Goal: Check status: Check status

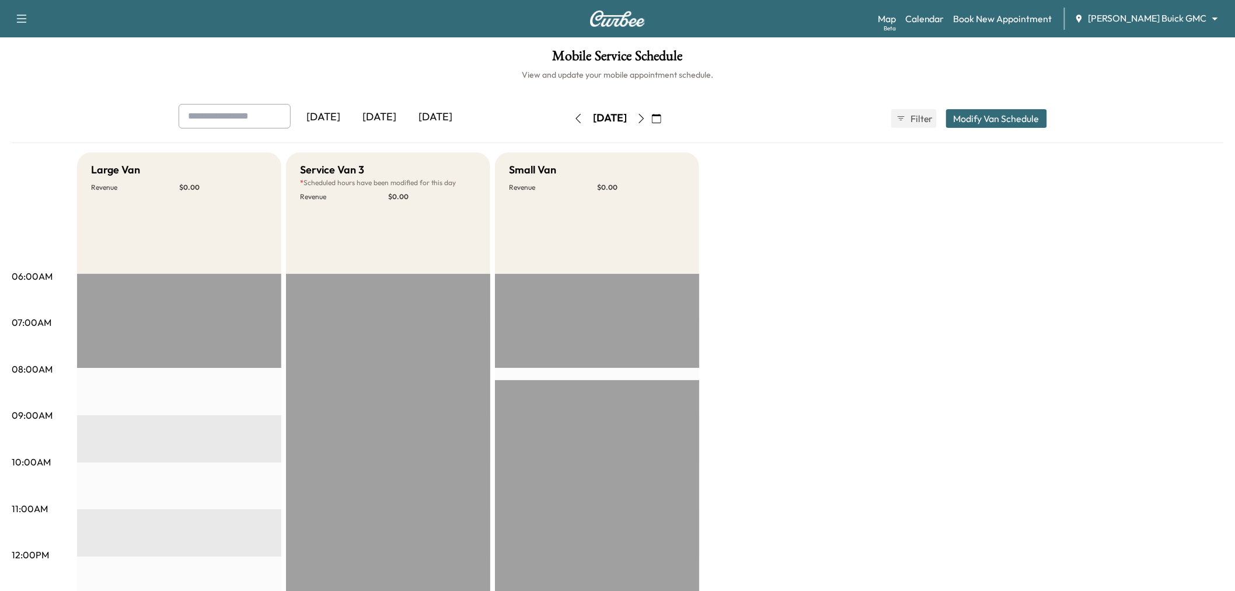
click at [574, 114] on icon "button" at bounding box center [578, 118] width 9 height 9
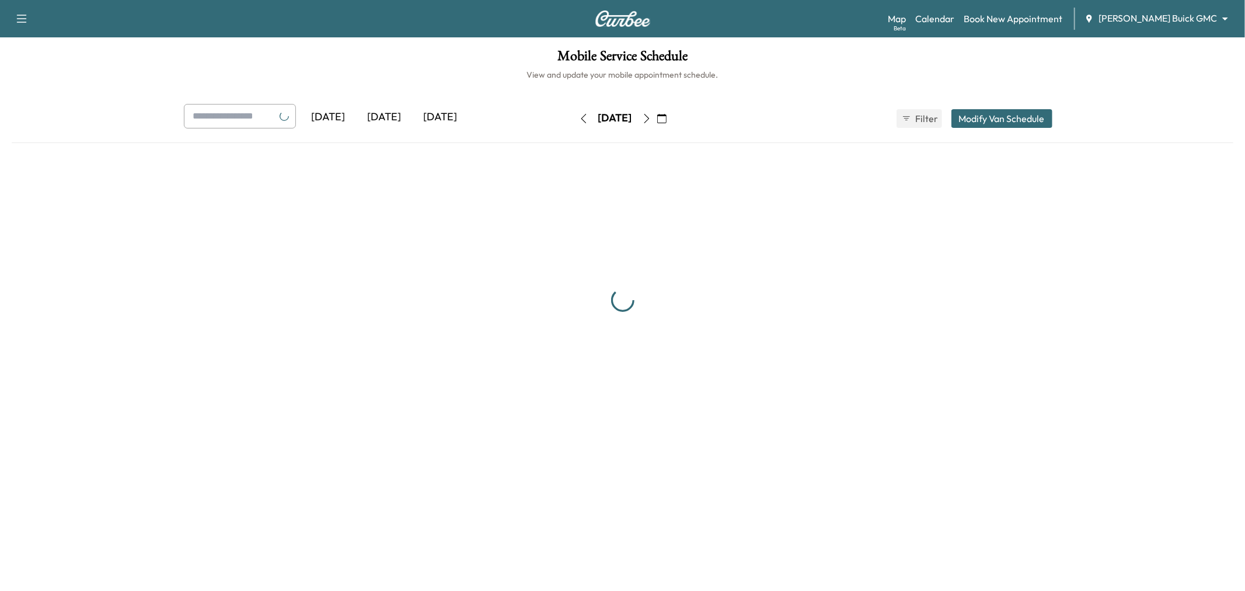
click at [574, 113] on button "button" at bounding box center [584, 118] width 20 height 19
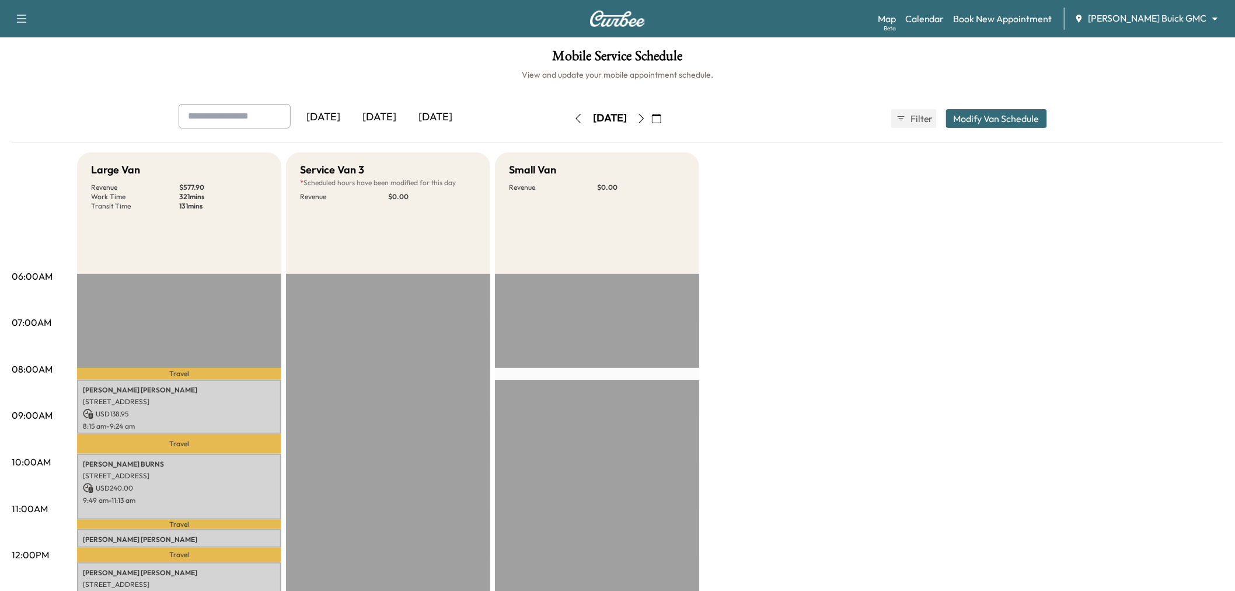
click at [574, 121] on icon "button" at bounding box center [578, 118] width 9 height 9
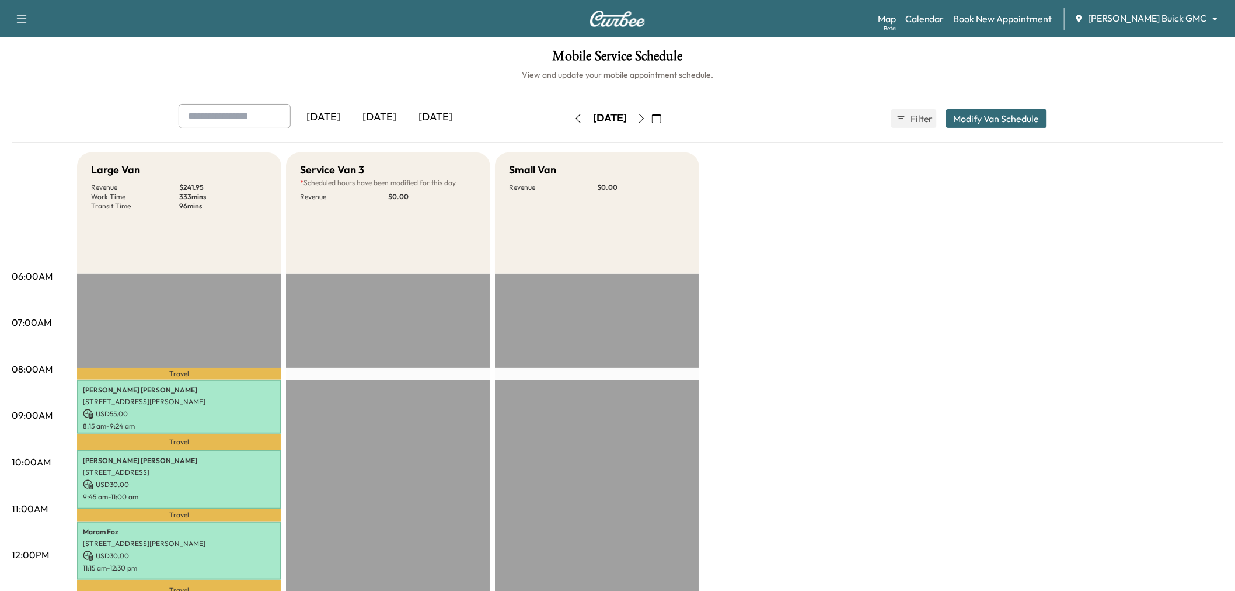
click at [646, 118] on icon "button" at bounding box center [641, 118] width 9 height 9
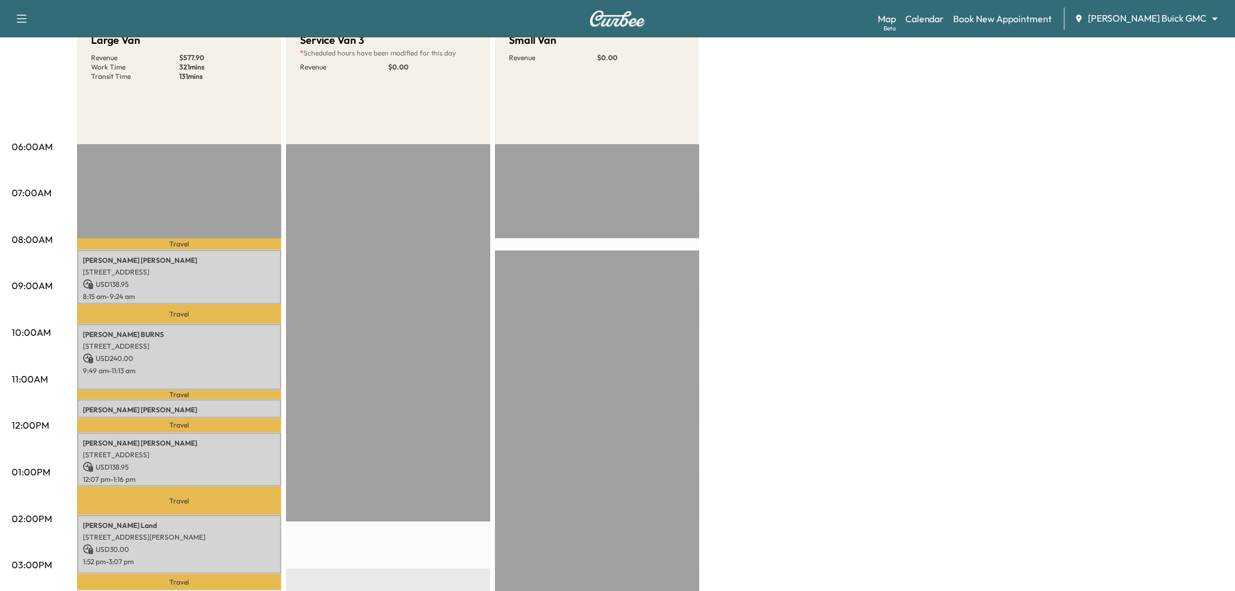
scroll to position [194, 0]
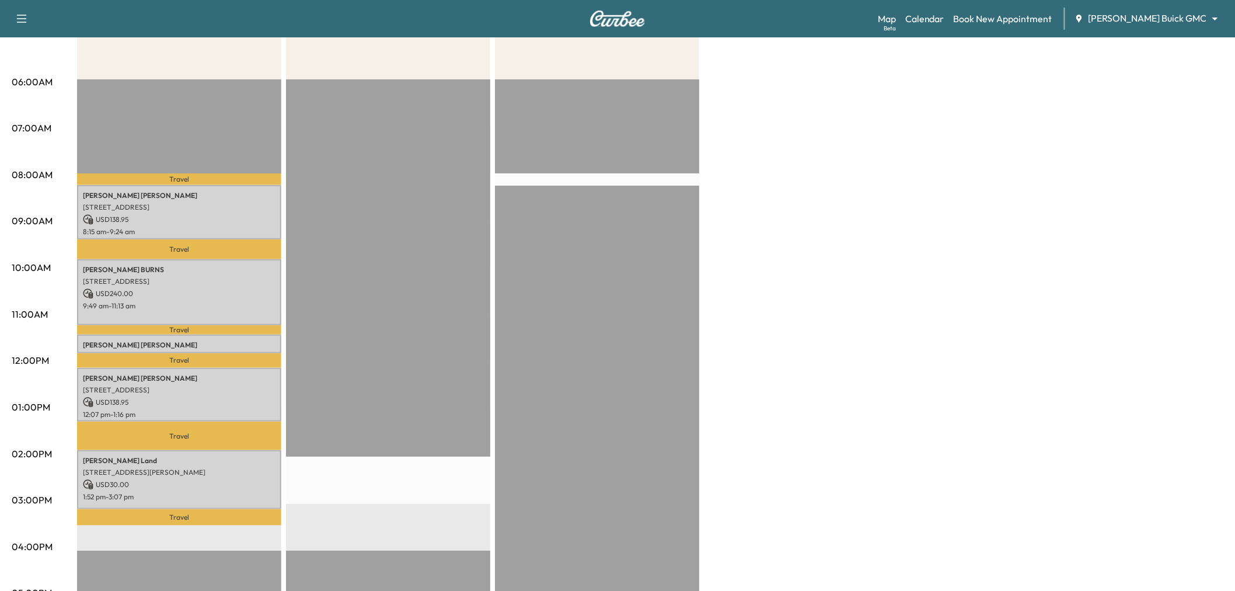
click at [1020, 257] on div "Large Van Revenue $ 577.90 Work Time 321 mins Transit Time 131 mins Travel Rust…" at bounding box center [650, 396] width 1146 height 876
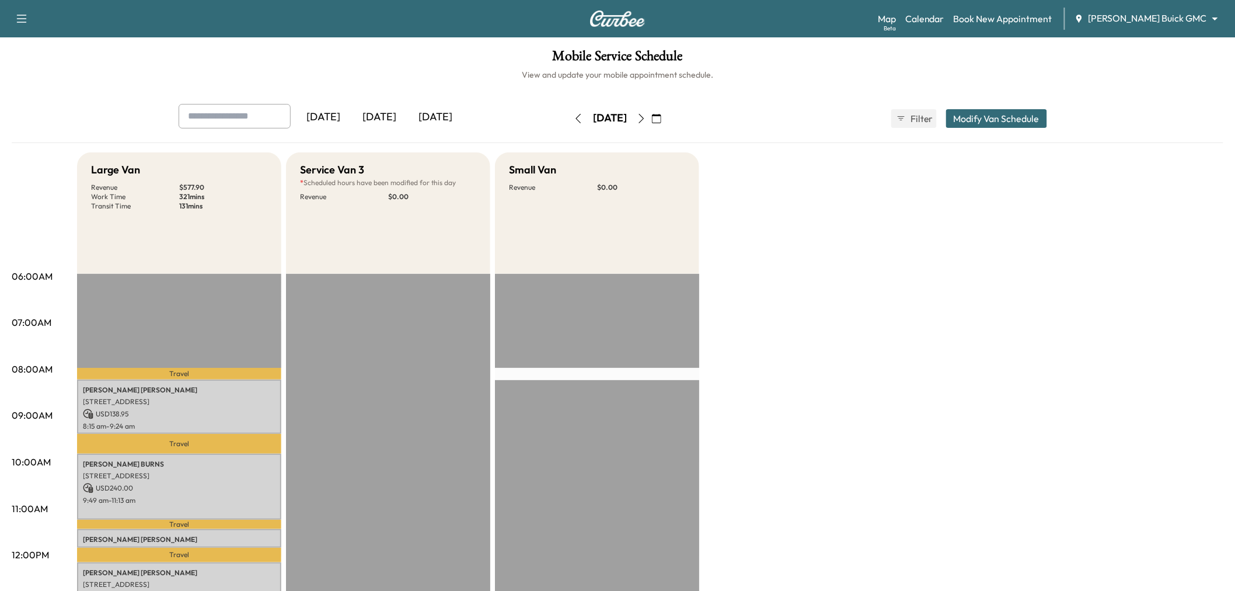
click at [569, 111] on button "button" at bounding box center [579, 118] width 20 height 19
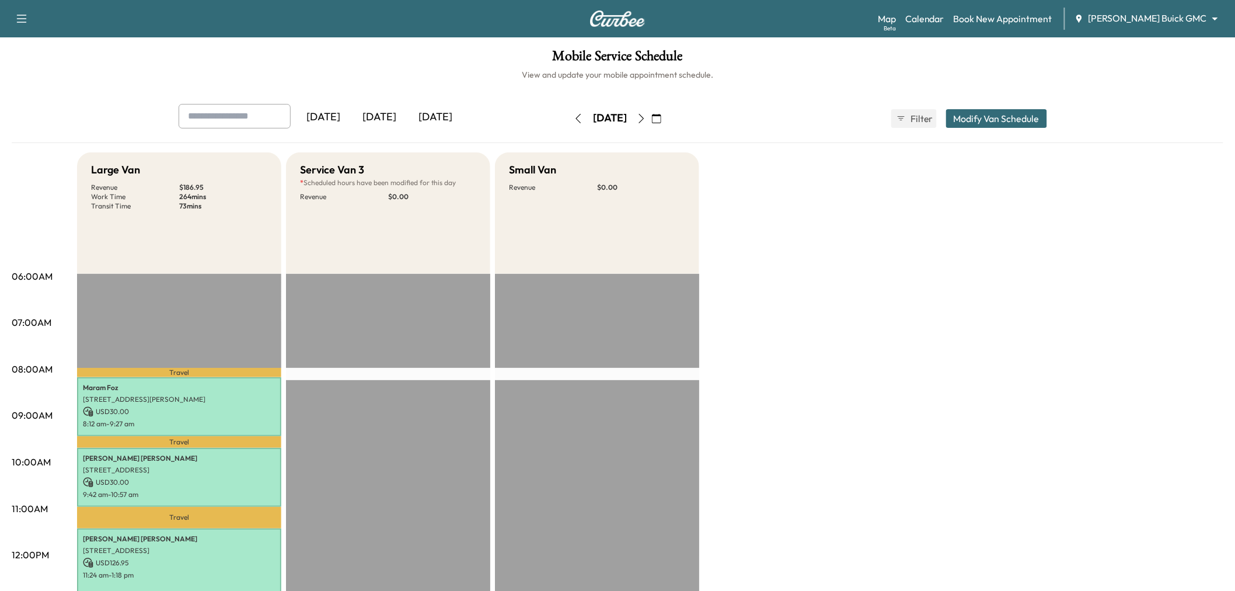
scroll to position [130, 0]
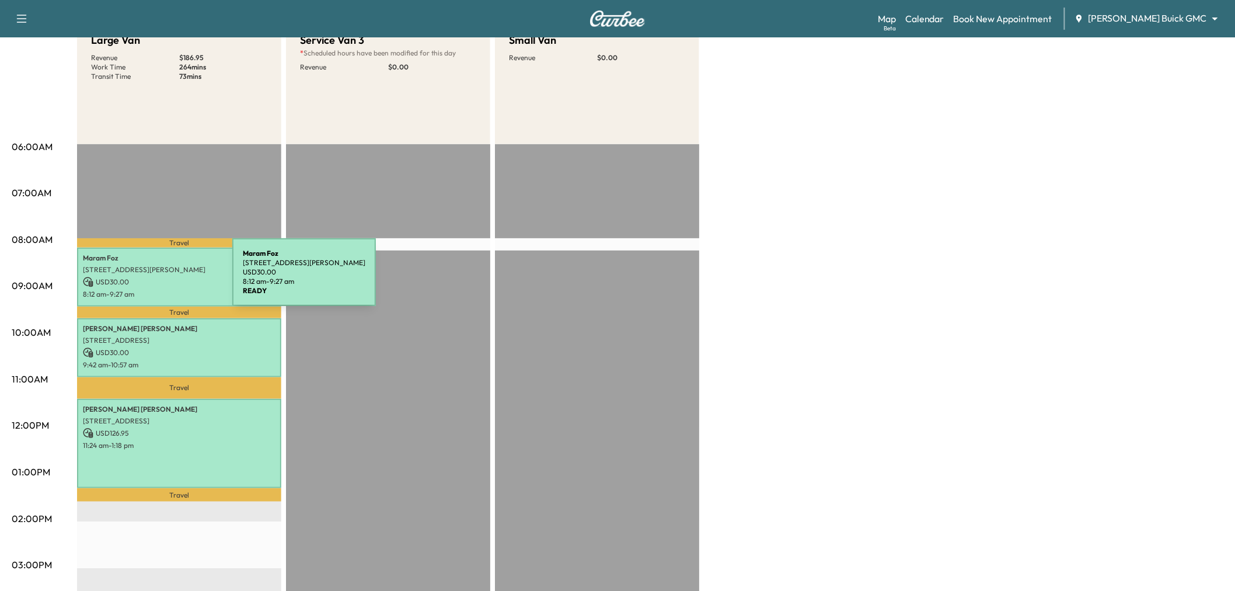
click at [145, 279] on p "USD 30.00" at bounding box center [179, 282] width 193 height 11
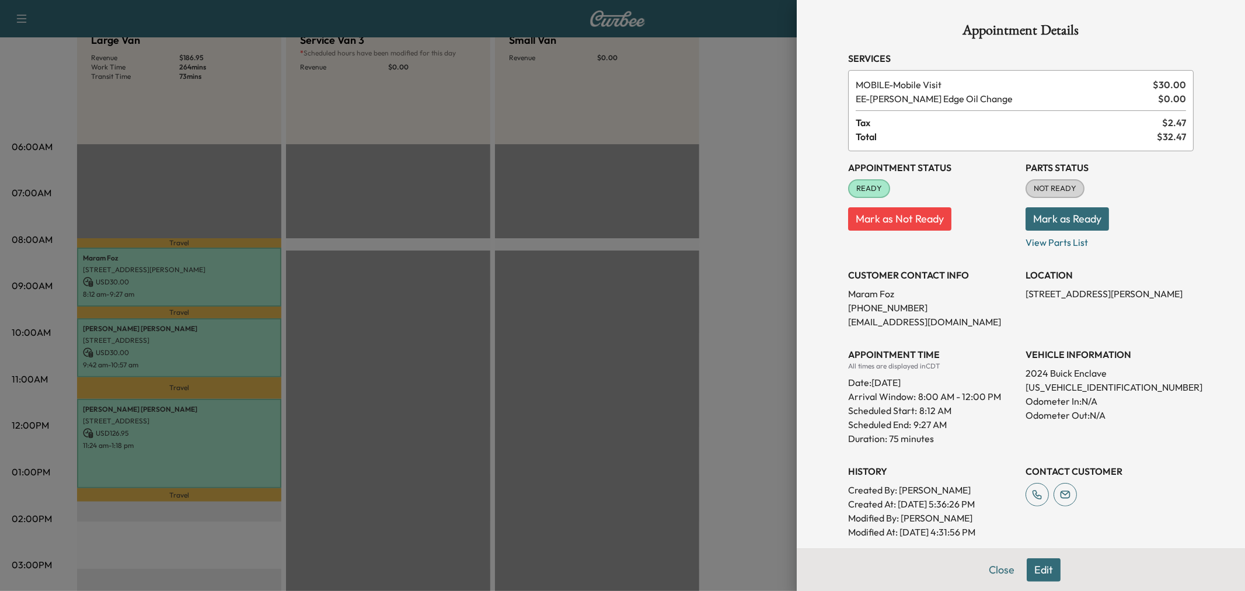
click at [145, 280] on div at bounding box center [622, 295] width 1245 height 591
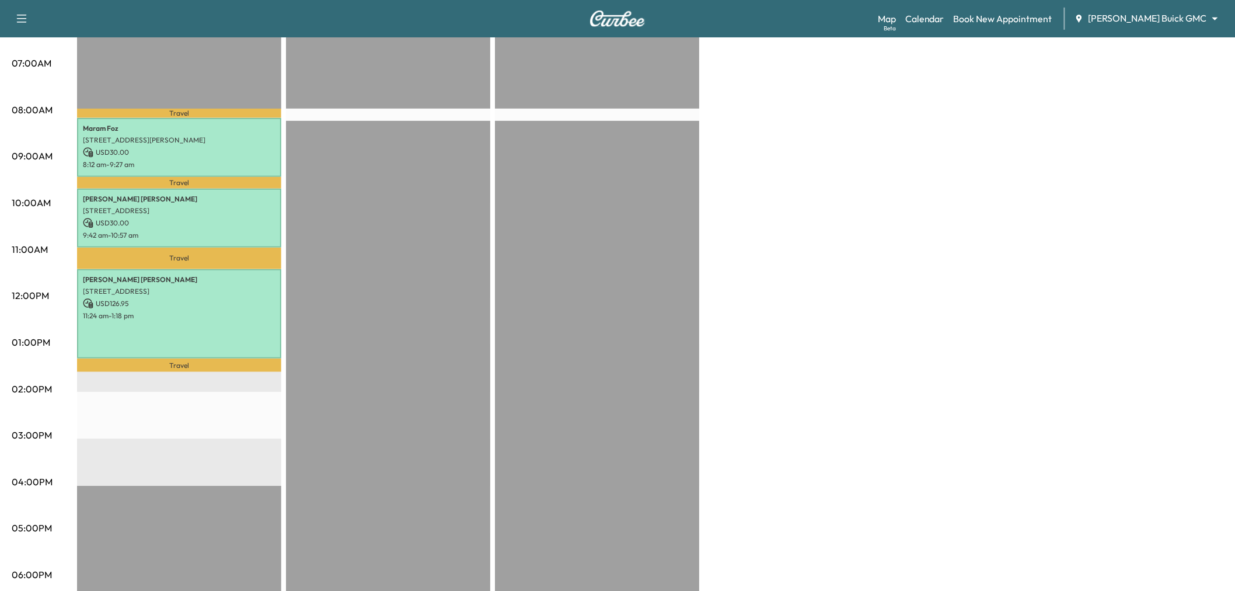
scroll to position [194, 0]
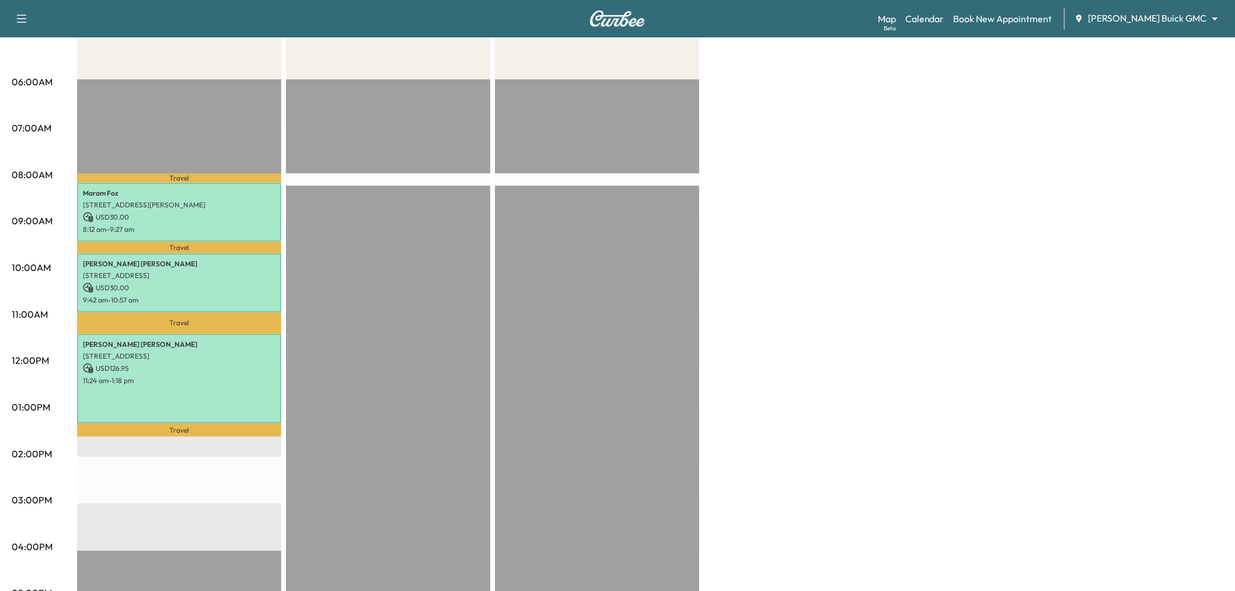
click at [114, 154] on div "Travel Maram Foz 2514 Tarpley Rd suite 110, Carrollton, TX 75006, USA USD 30.00…" at bounding box center [179, 456] width 204 height 754
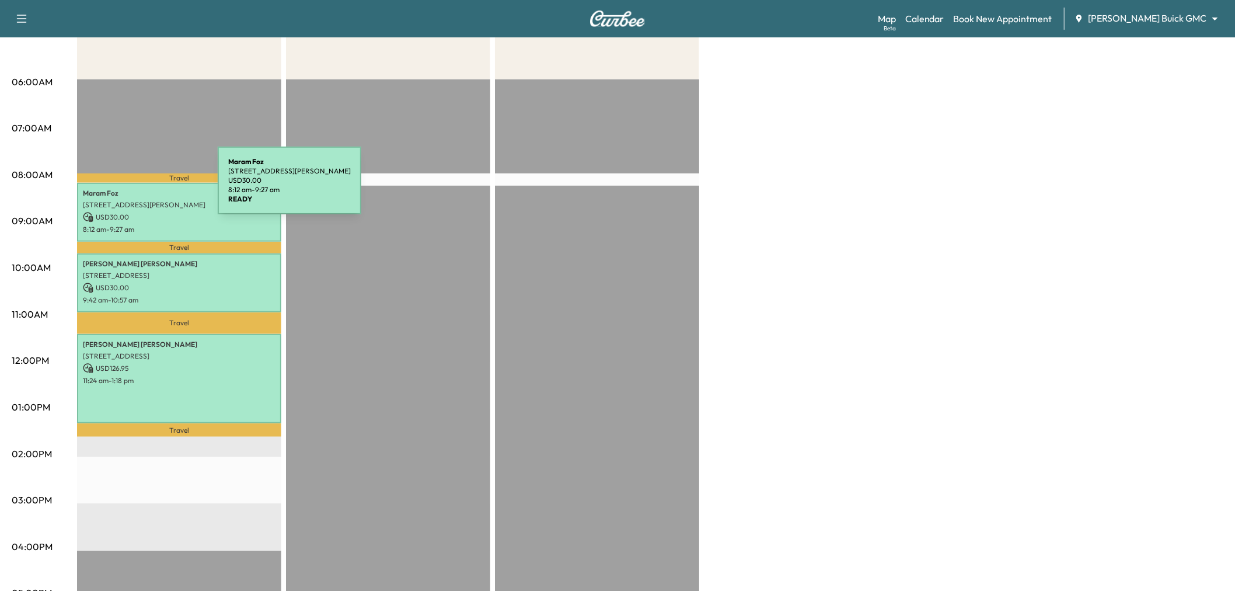
click at [131, 190] on p "Maram Foz" at bounding box center [179, 193] width 193 height 9
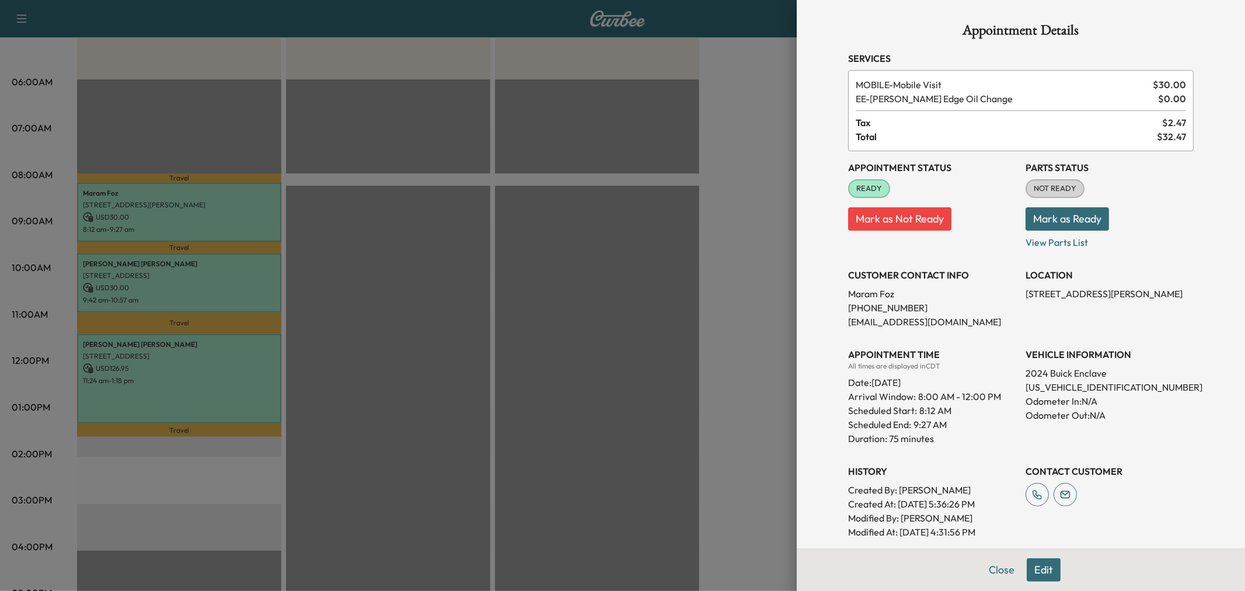
click at [242, 270] on div at bounding box center [622, 295] width 1245 height 591
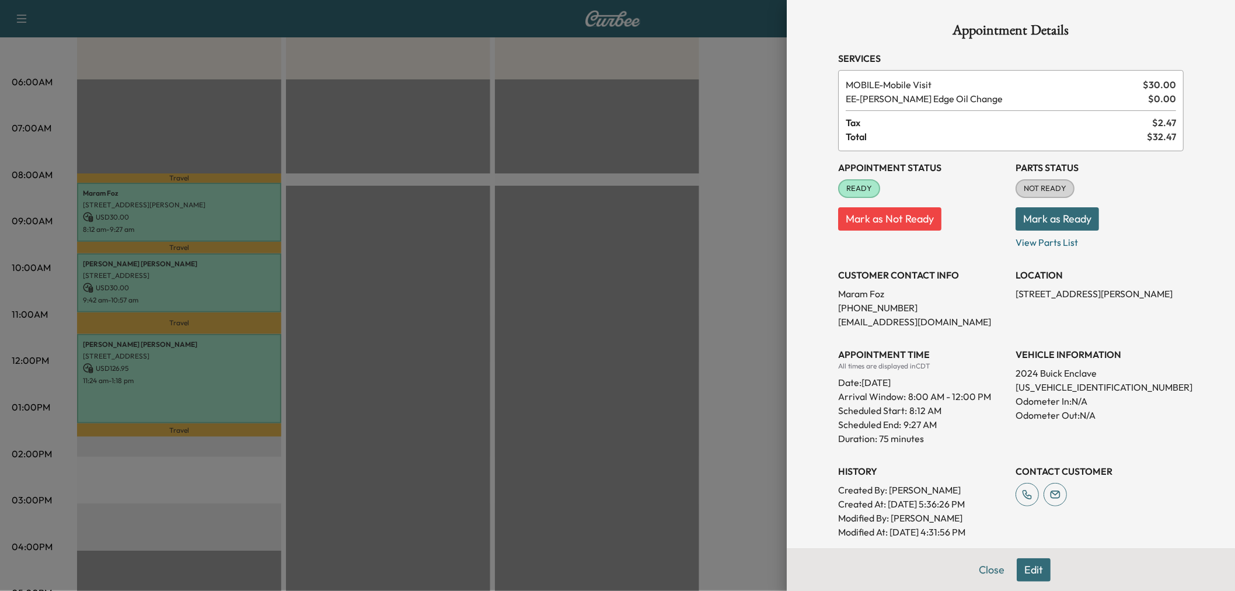
click at [242, 271] on p "6011 Twin Coves St, Dallas, TX 75248, USA" at bounding box center [179, 275] width 193 height 9
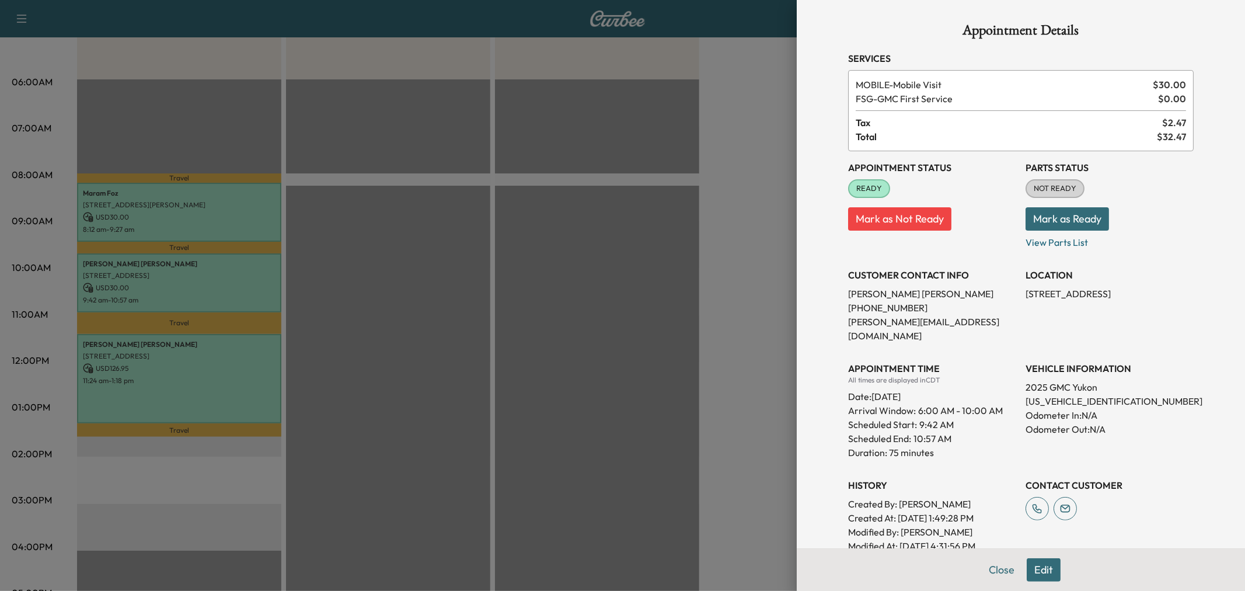
click at [240, 271] on div at bounding box center [622, 295] width 1245 height 591
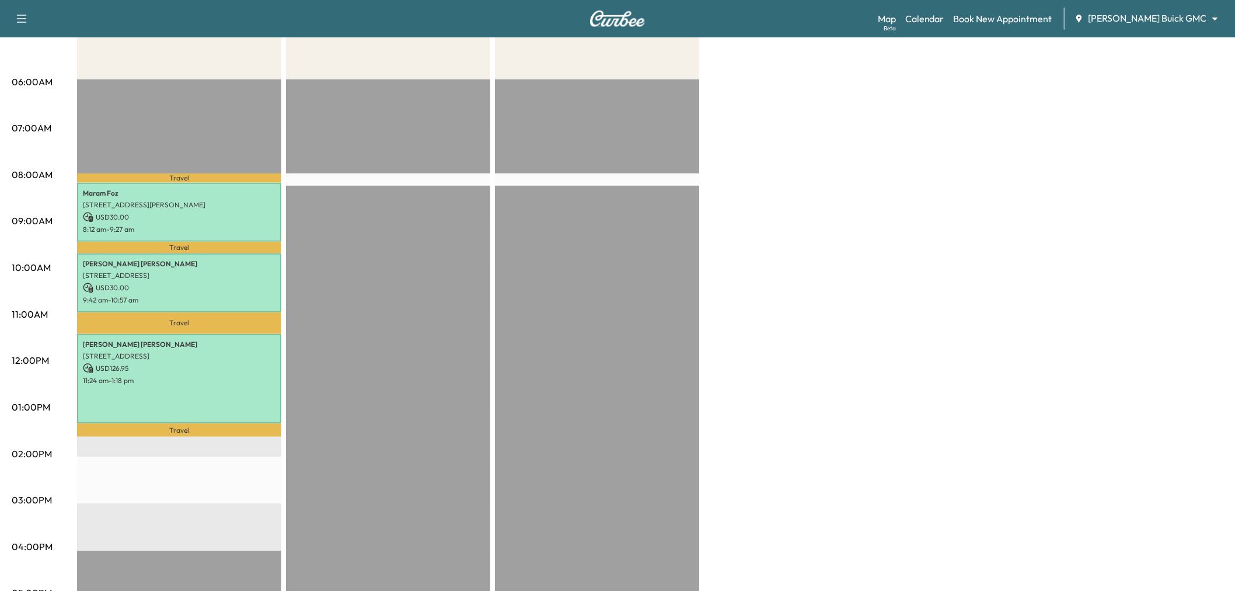
scroll to position [0, 0]
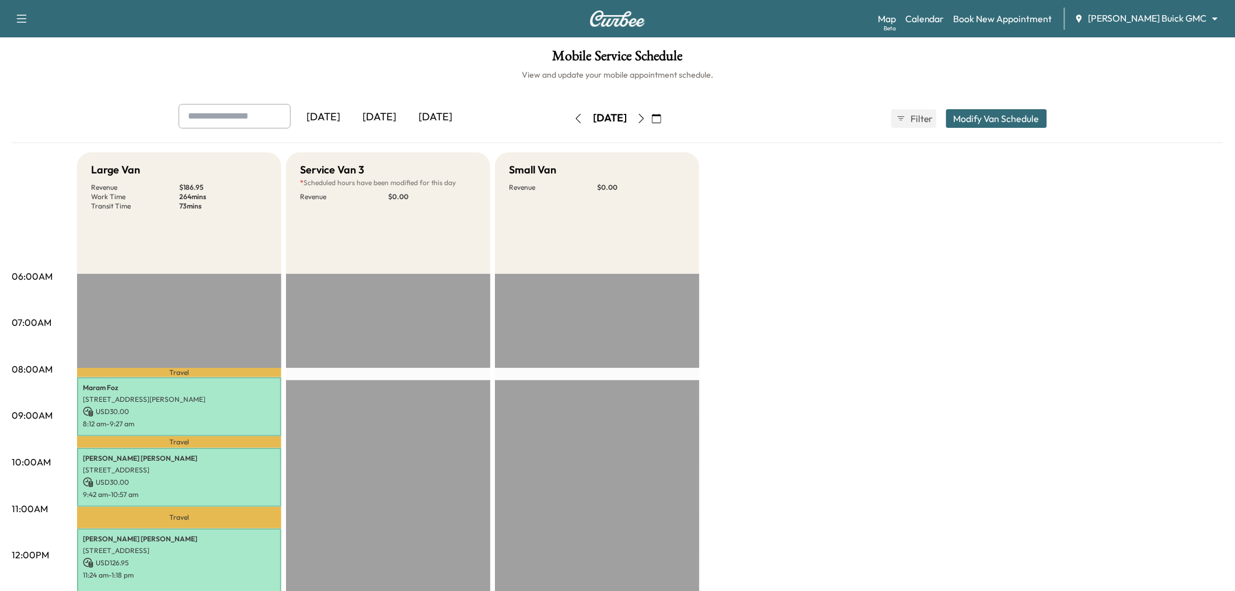
click at [667, 116] on button "button" at bounding box center [657, 118] width 20 height 19
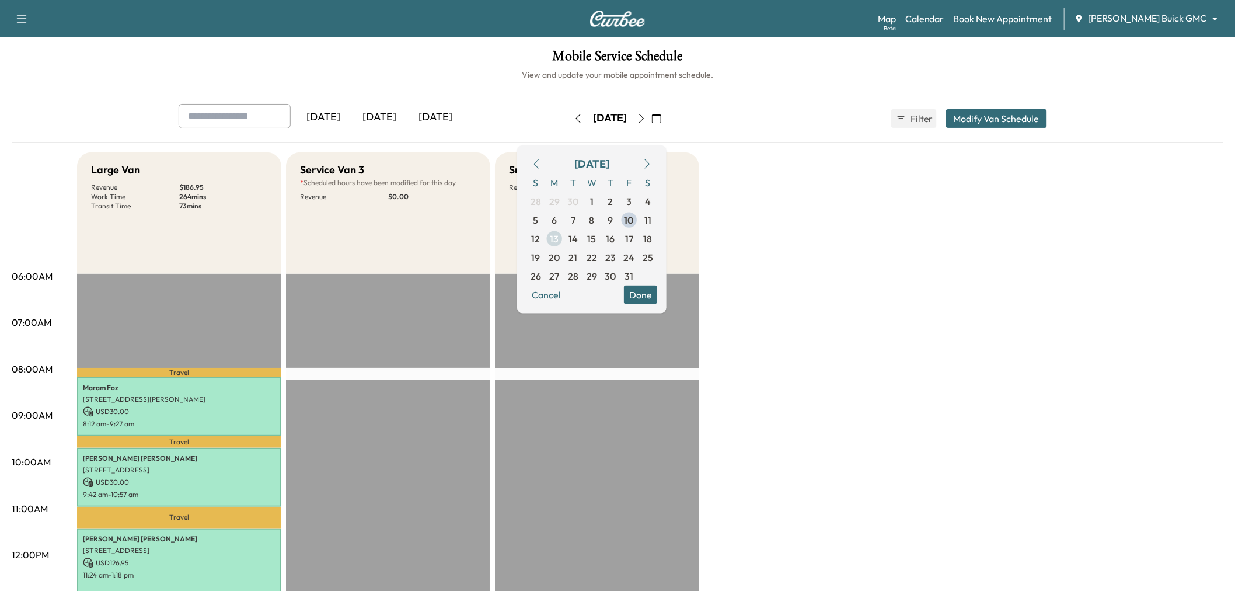
click at [559, 234] on span "13" at bounding box center [554, 238] width 9 height 14
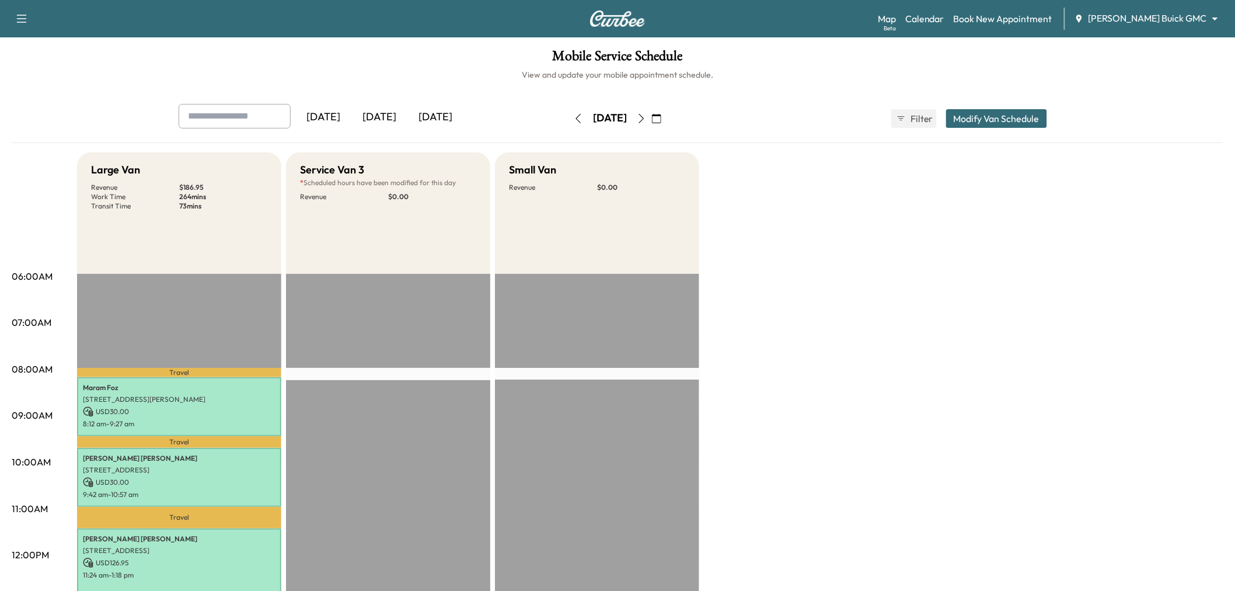
click at [728, 220] on div "Large Van Revenue $ 186.95 Work Time 264 mins Transit Time 73 mins Travel Maram…" at bounding box center [650, 590] width 1146 height 876
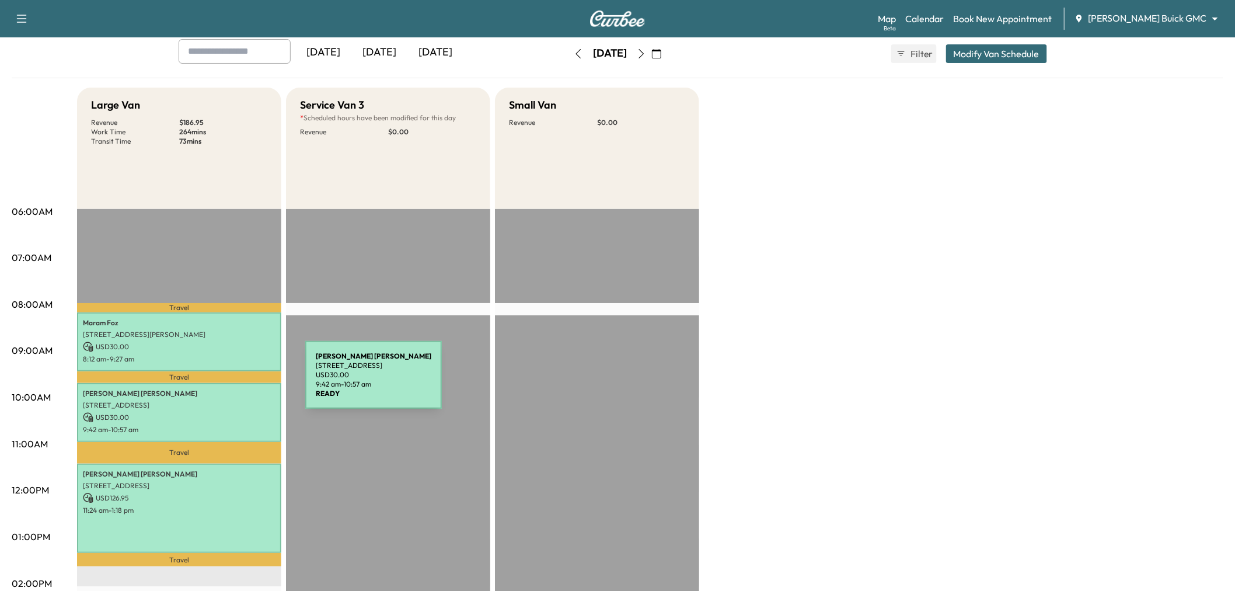
click at [212, 385] on div "Melissa Stallings 6011 Twin Coves St, Dallas, TX 75248, USA USD 30.00 9:42 am -…" at bounding box center [179, 412] width 204 height 59
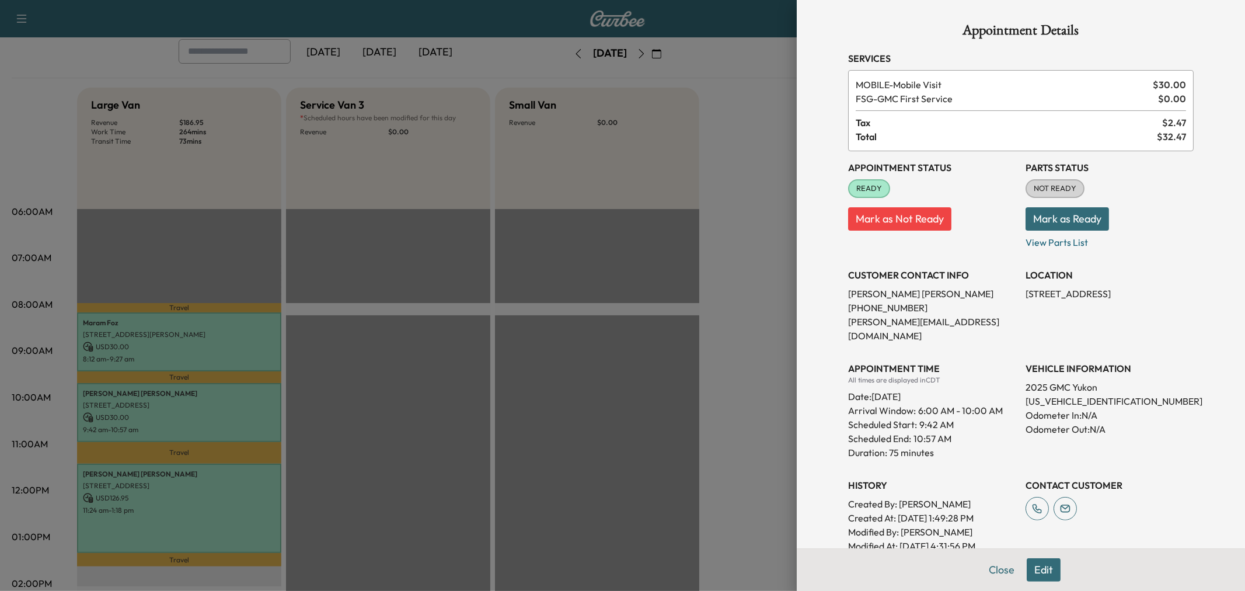
click at [212, 385] on div at bounding box center [622, 295] width 1245 height 591
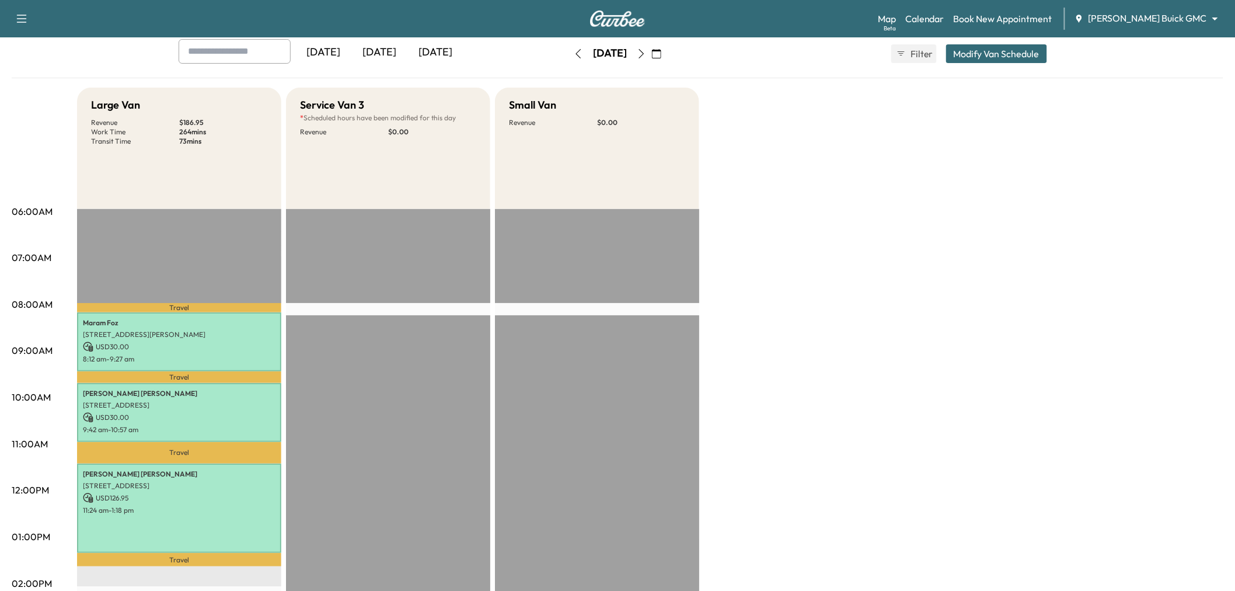
click at [228, 463] on div "Lisa Carrillo 2207 Maserati Dr, Frisco, TX 75034, USA USD 126.95 11:24 am - 1:1…" at bounding box center [179, 507] width 204 height 89
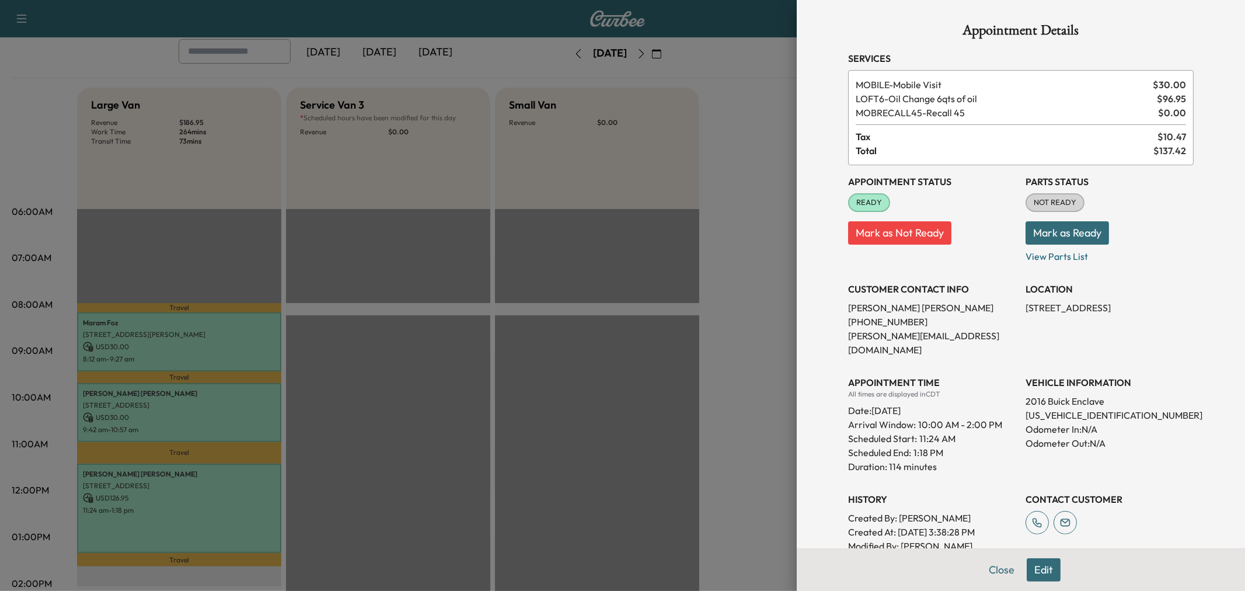
click at [231, 488] on div at bounding box center [622, 295] width 1245 height 591
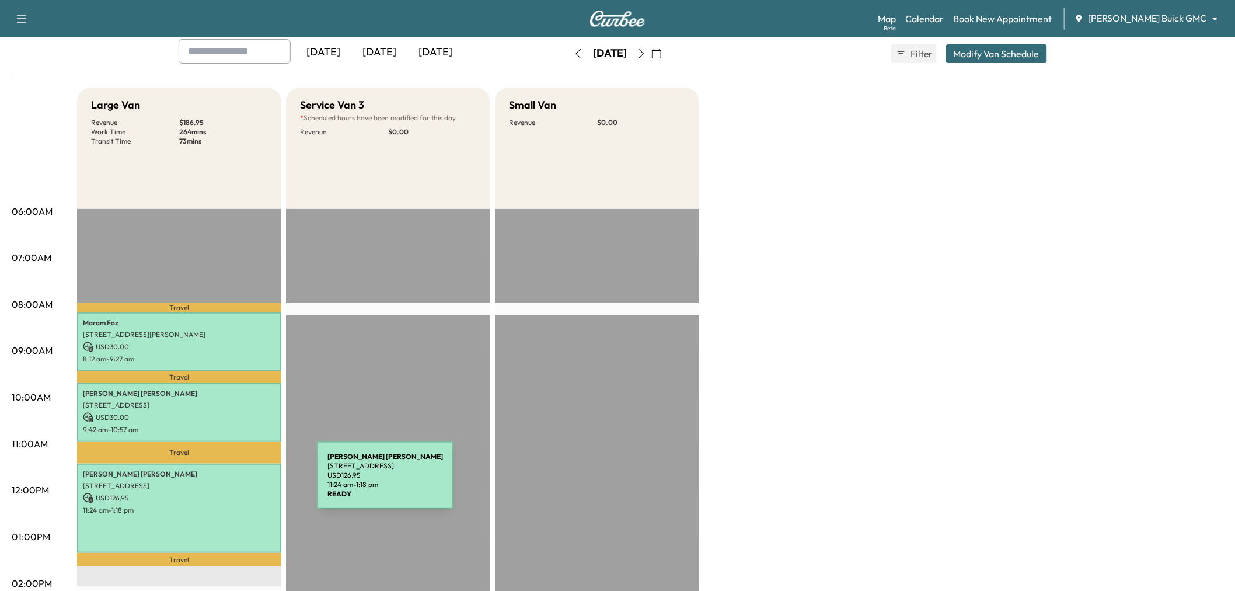
click at [177, 309] on p "Travel" at bounding box center [179, 307] width 204 height 9
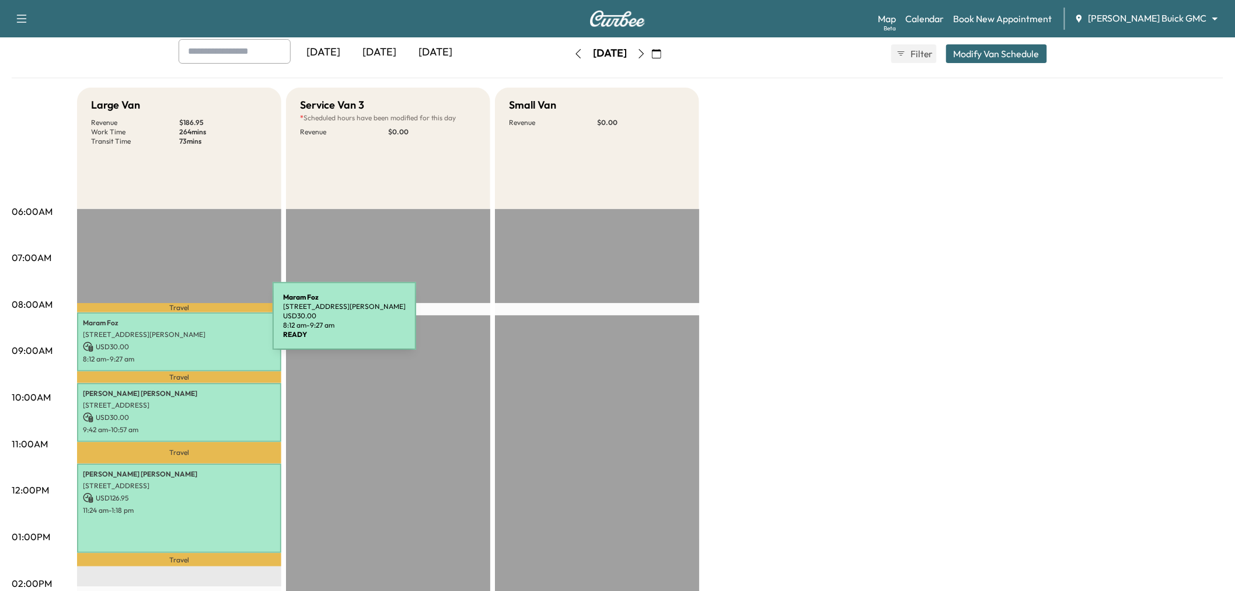
click at [187, 341] on p "USD 30.00" at bounding box center [179, 346] width 193 height 11
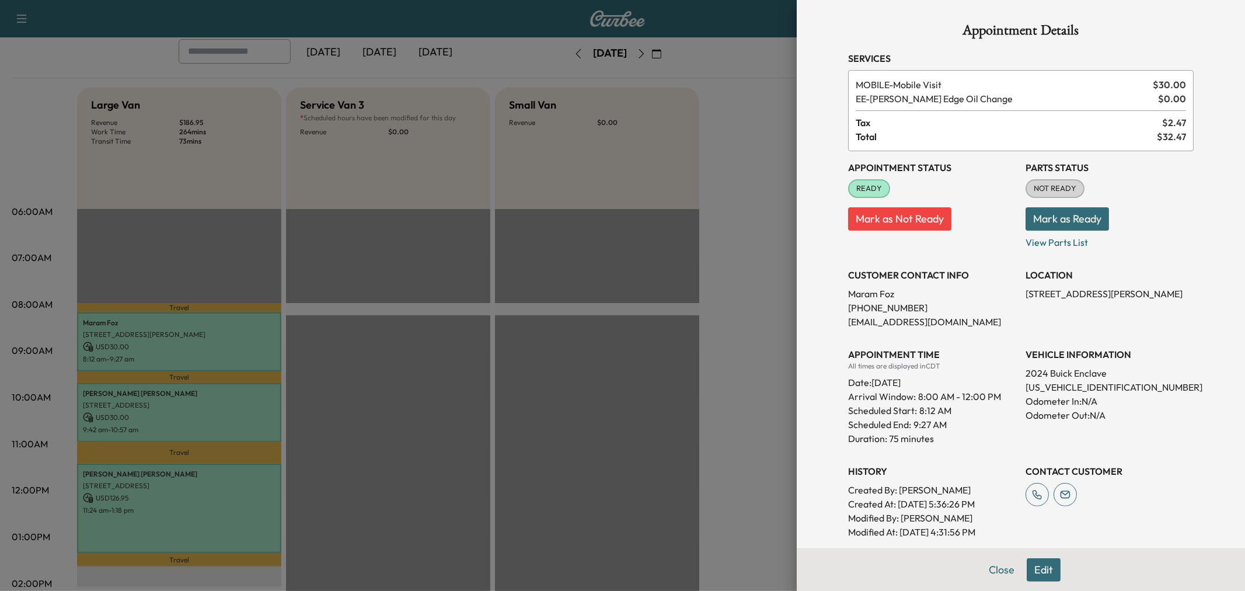
click at [187, 339] on div at bounding box center [622, 295] width 1245 height 591
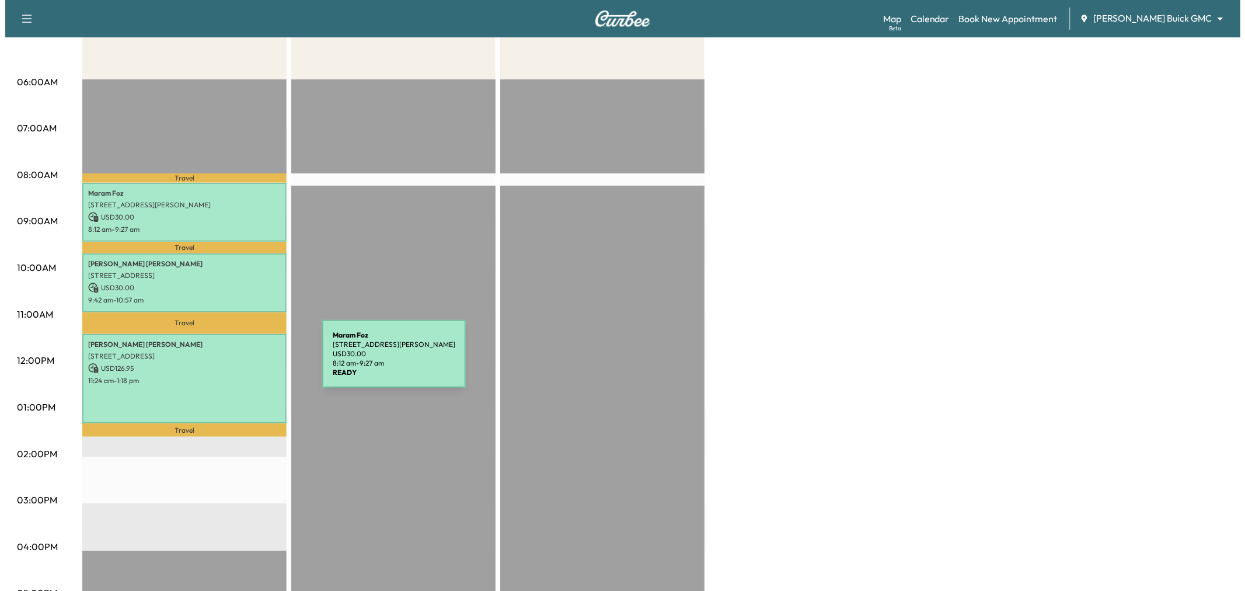
scroll to position [259, 0]
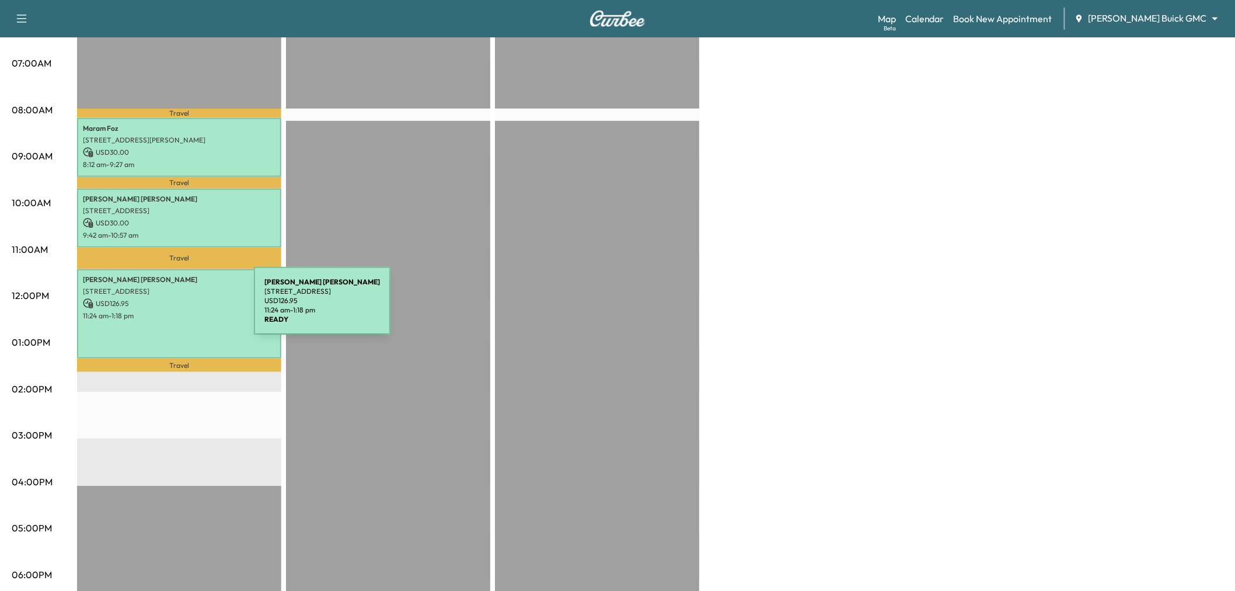
click at [166, 311] on p "11:24 am - 1:18 pm" at bounding box center [179, 315] width 193 height 9
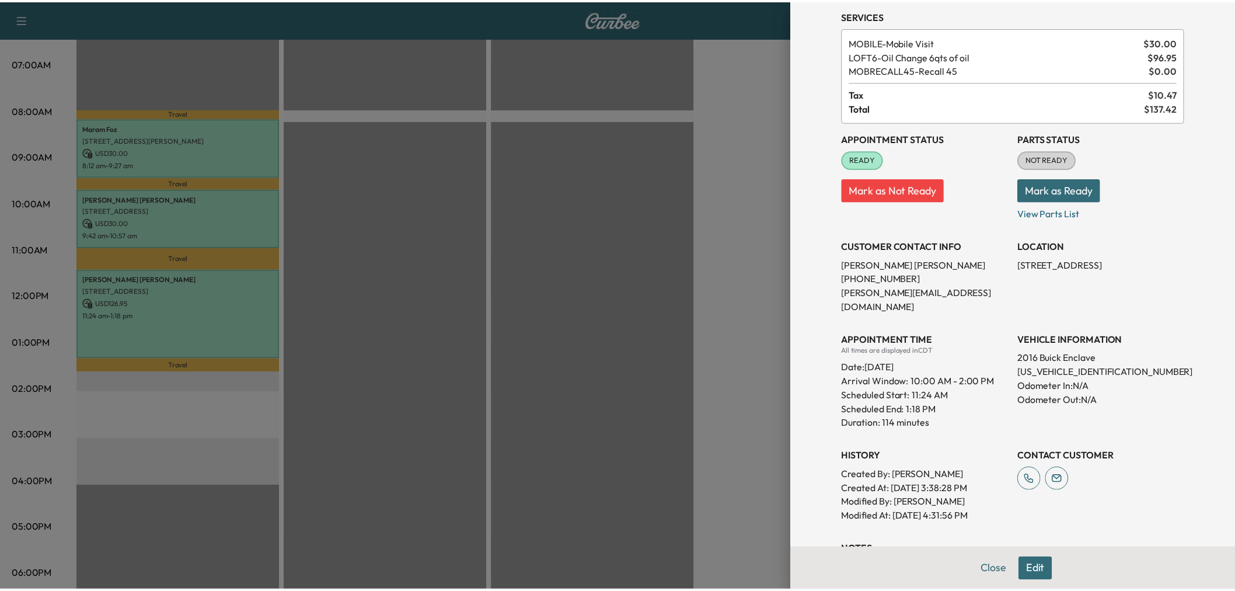
scroll to position [0, 0]
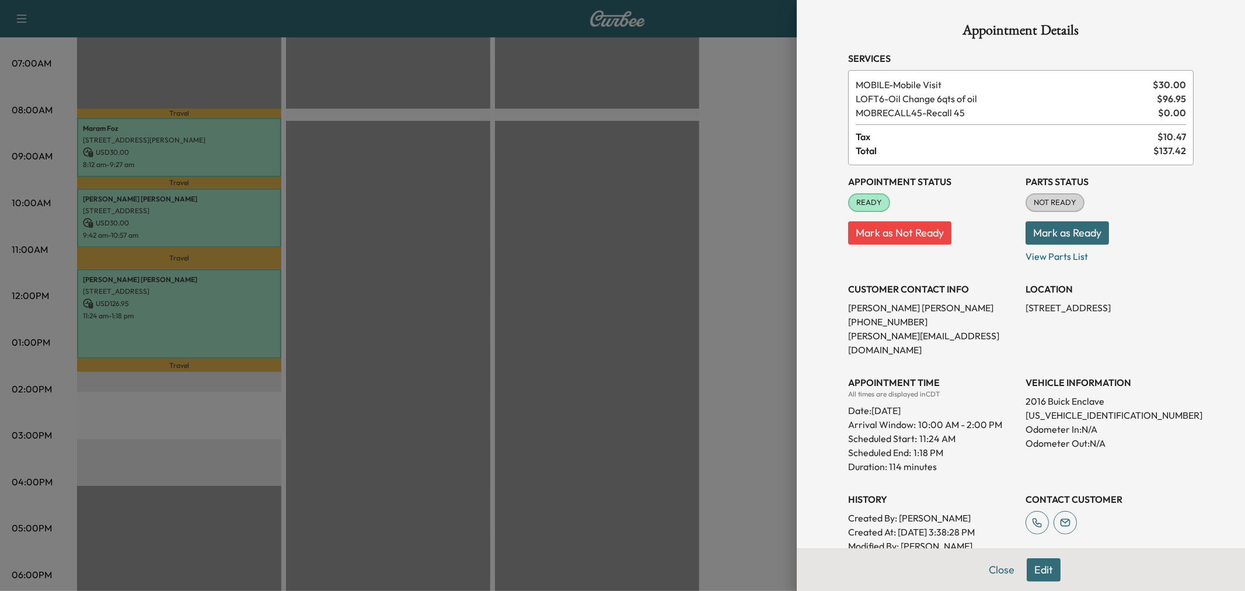
click at [1058, 408] on p "5GAKRBKD0GJ167457" at bounding box center [1110, 415] width 168 height 14
copy p "5GAKRBKD0GJ167457"
click at [491, 278] on div at bounding box center [622, 295] width 1245 height 591
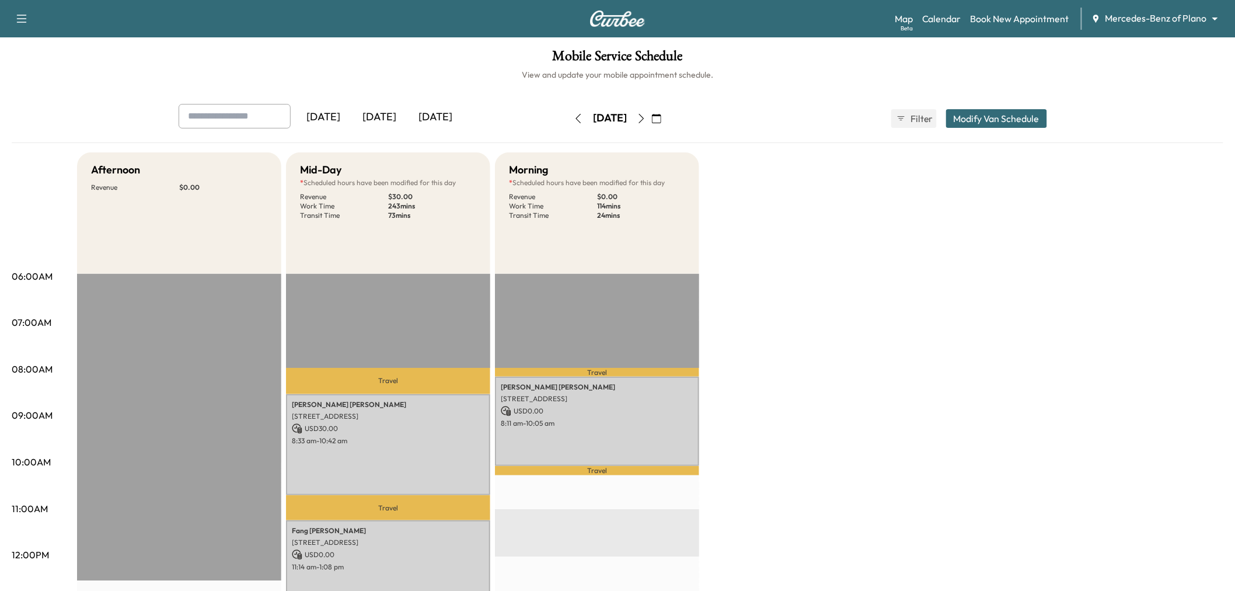
click at [661, 118] on icon "button" at bounding box center [656, 118] width 9 height 9
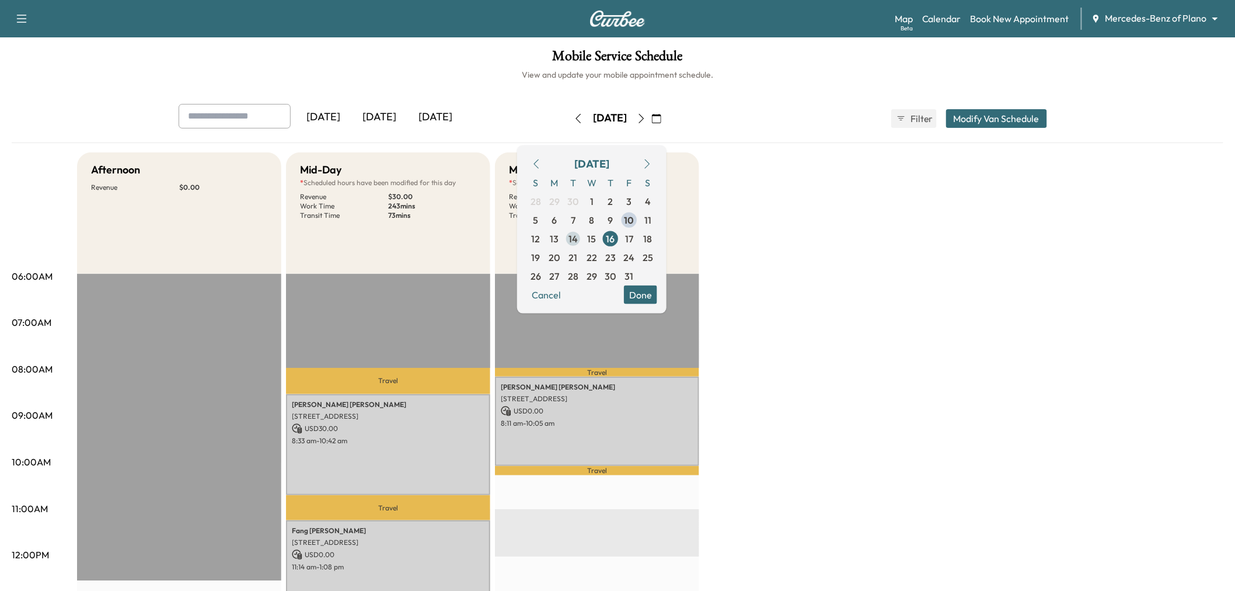
click at [583, 238] on span "14" at bounding box center [573, 238] width 19 height 19
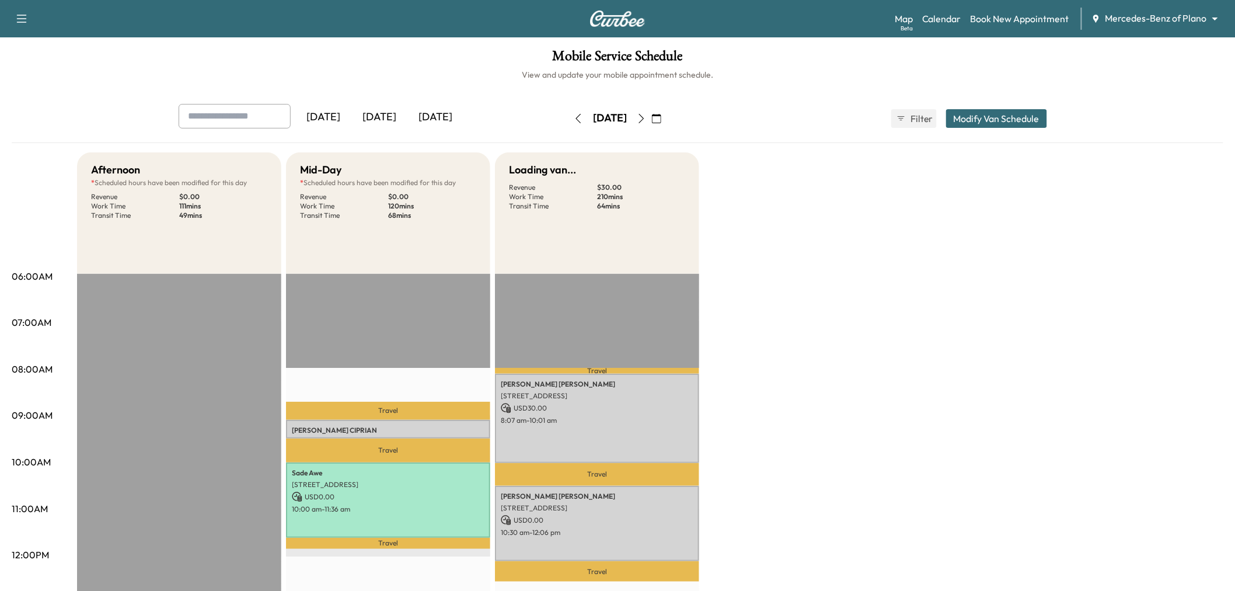
click at [823, 292] on div "Afternoon * Scheduled hours have been modified for this day Revenue $ 0.00 Work…" at bounding box center [650, 590] width 1146 height 876
click at [646, 120] on icon "button" at bounding box center [641, 118] width 9 height 9
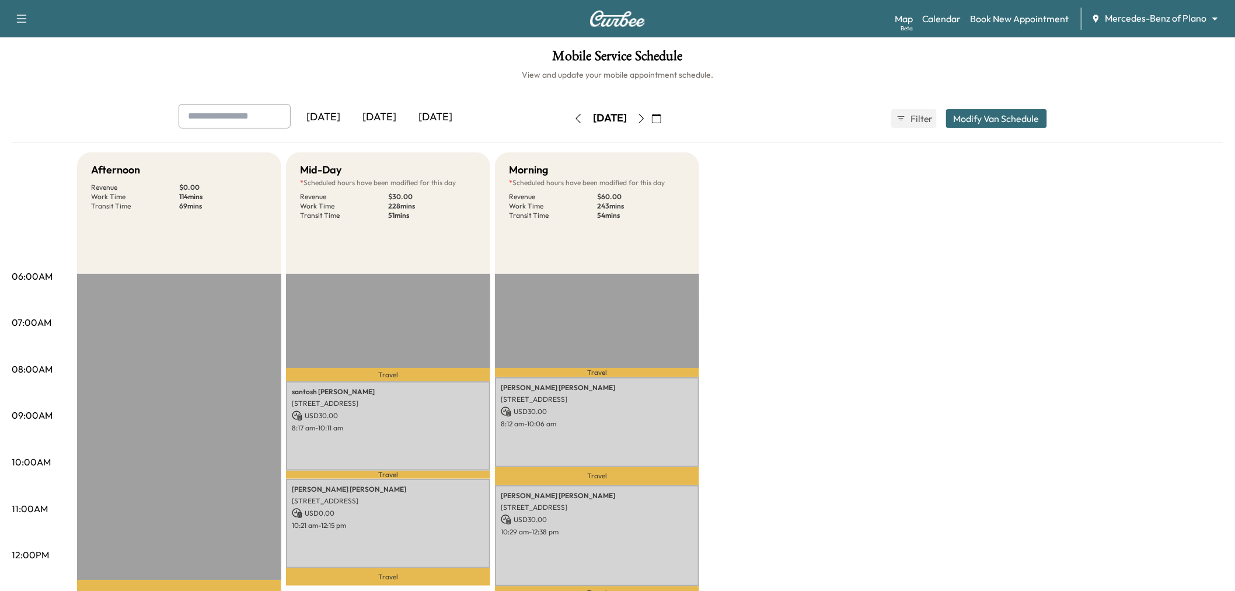
click at [574, 120] on icon "button" at bounding box center [578, 118] width 9 height 9
